Goal: Transaction & Acquisition: Book appointment/travel/reservation

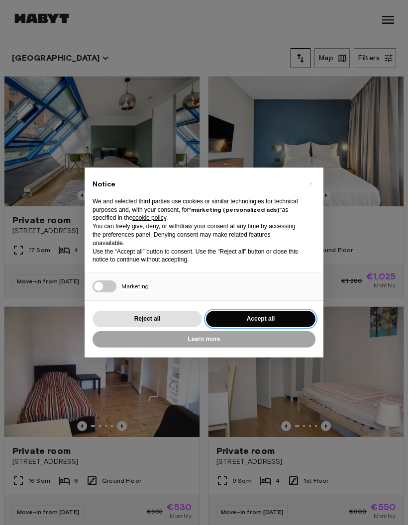
click at [289, 321] on button "Accept all" at bounding box center [260, 319] width 109 height 16
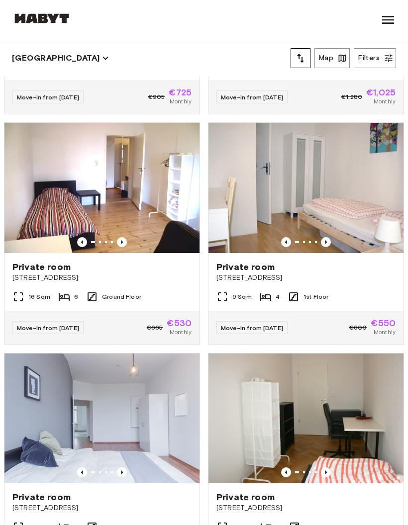
scroll to position [185, 0]
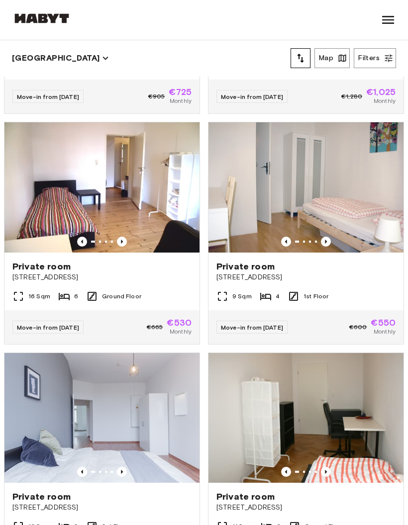
click at [367, 212] on img at bounding box center [305, 187] width 195 height 130
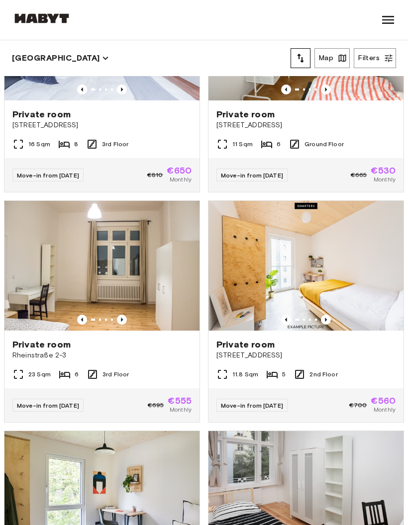
scroll to position [569, 0]
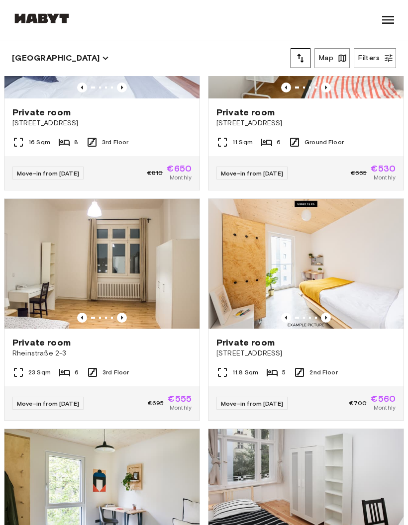
click at [345, 267] on img at bounding box center [305, 264] width 195 height 130
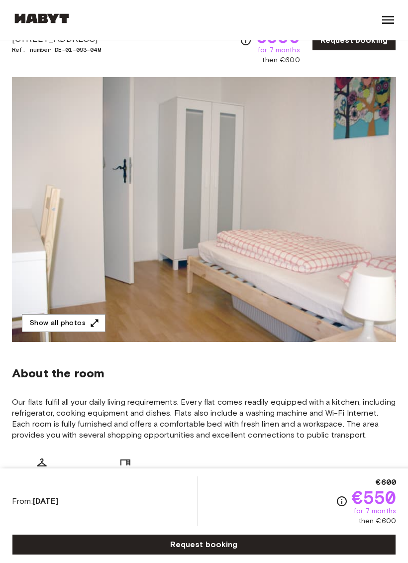
scroll to position [25, 0]
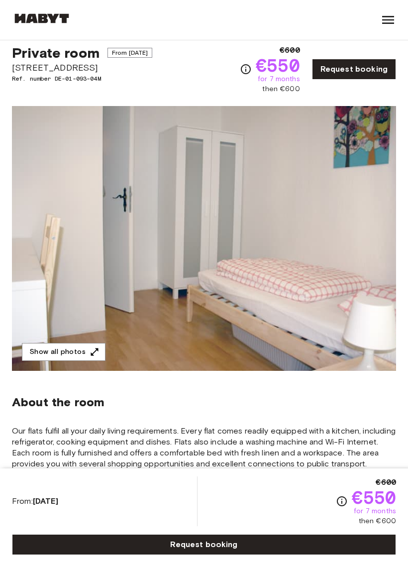
click at [308, 277] on img at bounding box center [204, 238] width 384 height 265
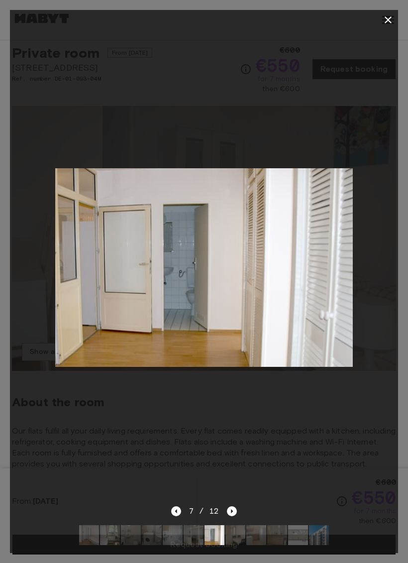
click at [384, 25] on icon "button" at bounding box center [388, 20] width 12 height 12
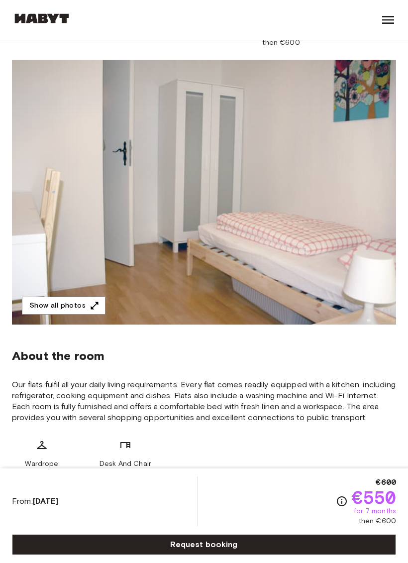
scroll to position [0, 0]
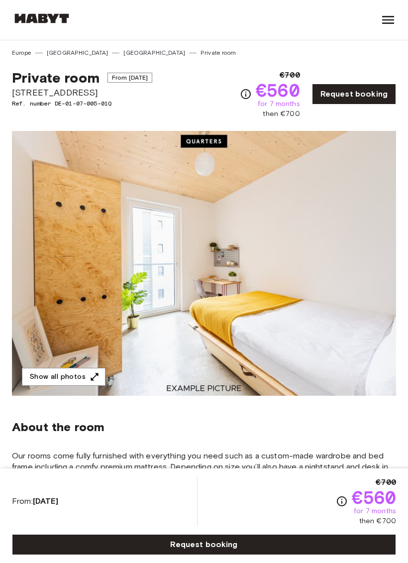
click at [95, 377] on icon "button" at bounding box center [95, 377] width 10 height 10
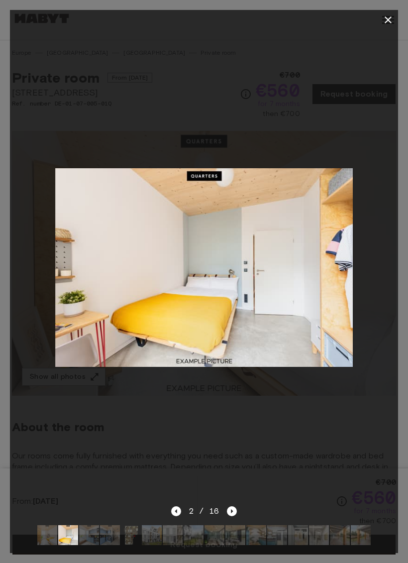
click at [391, 24] on icon "button" at bounding box center [388, 20] width 12 height 12
